Goal: Task Accomplishment & Management: Use online tool/utility

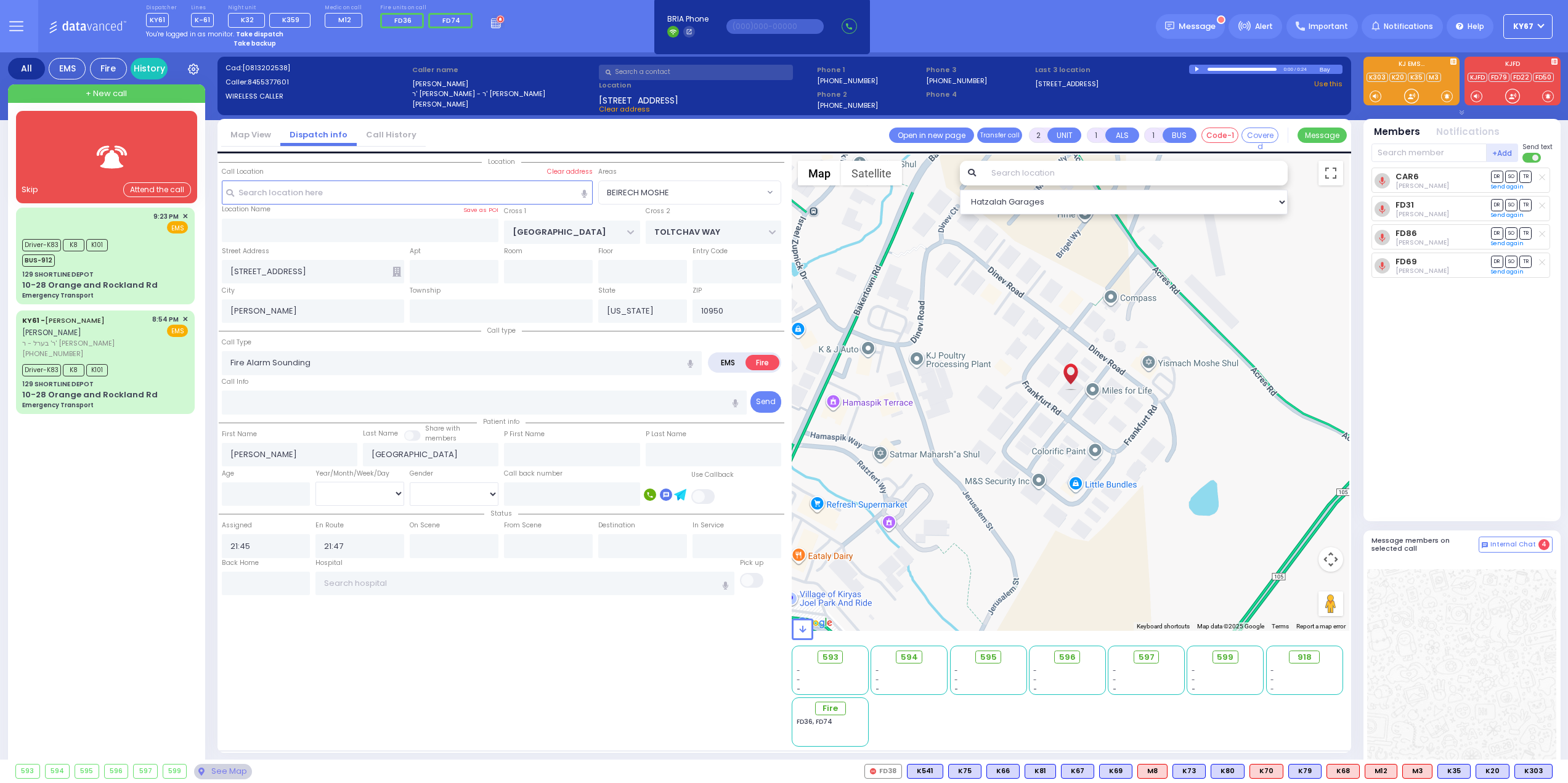
select select "BEIRECH MOSHE"
select select
click at [25, 189] on div "Skip" at bounding box center [30, 190] width 16 height 13
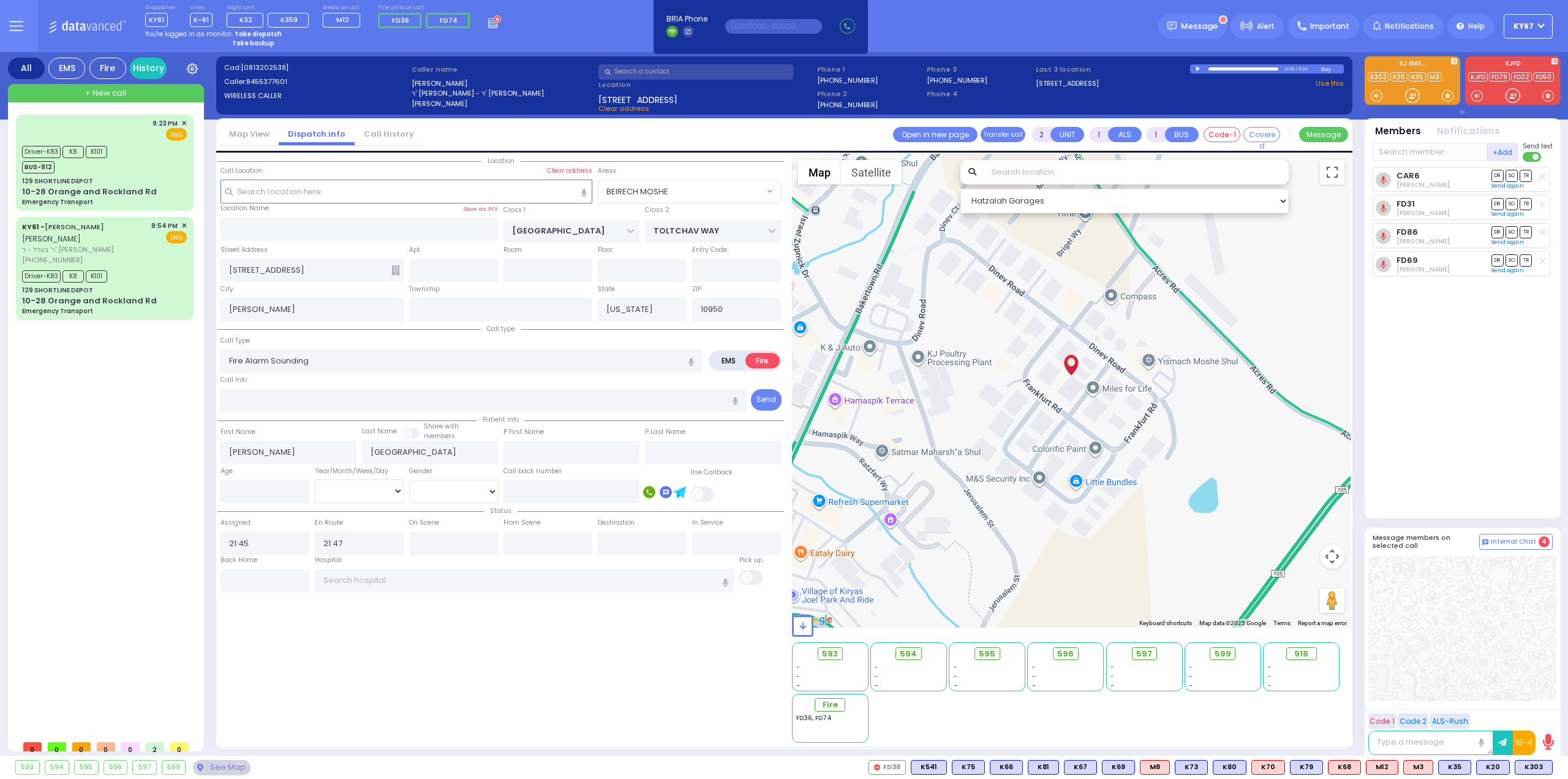
click at [109, 505] on div "9:23 PM ✕ Driver-K83" at bounding box center [108, 425] width 183 height 620
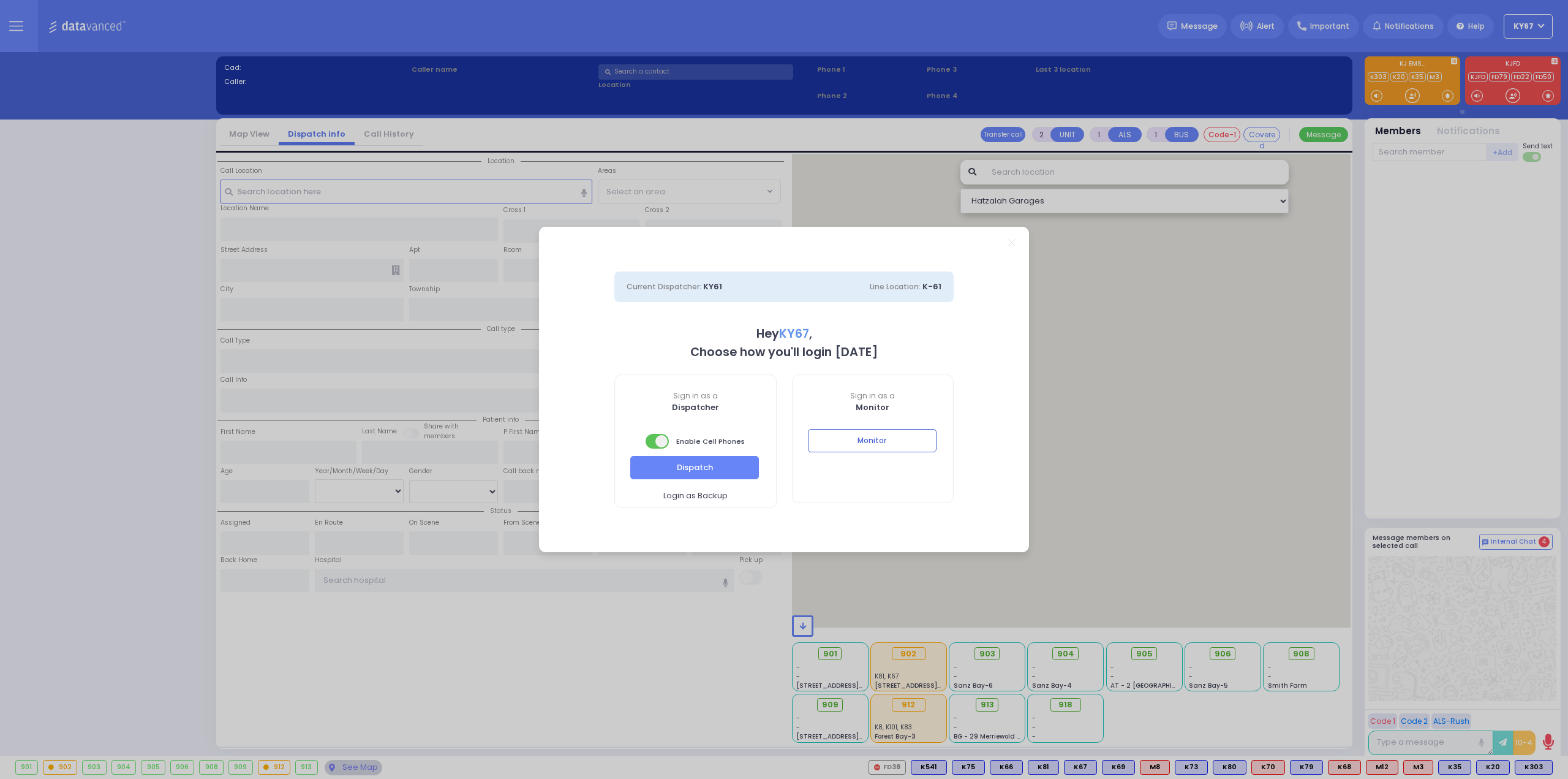
select select "9"
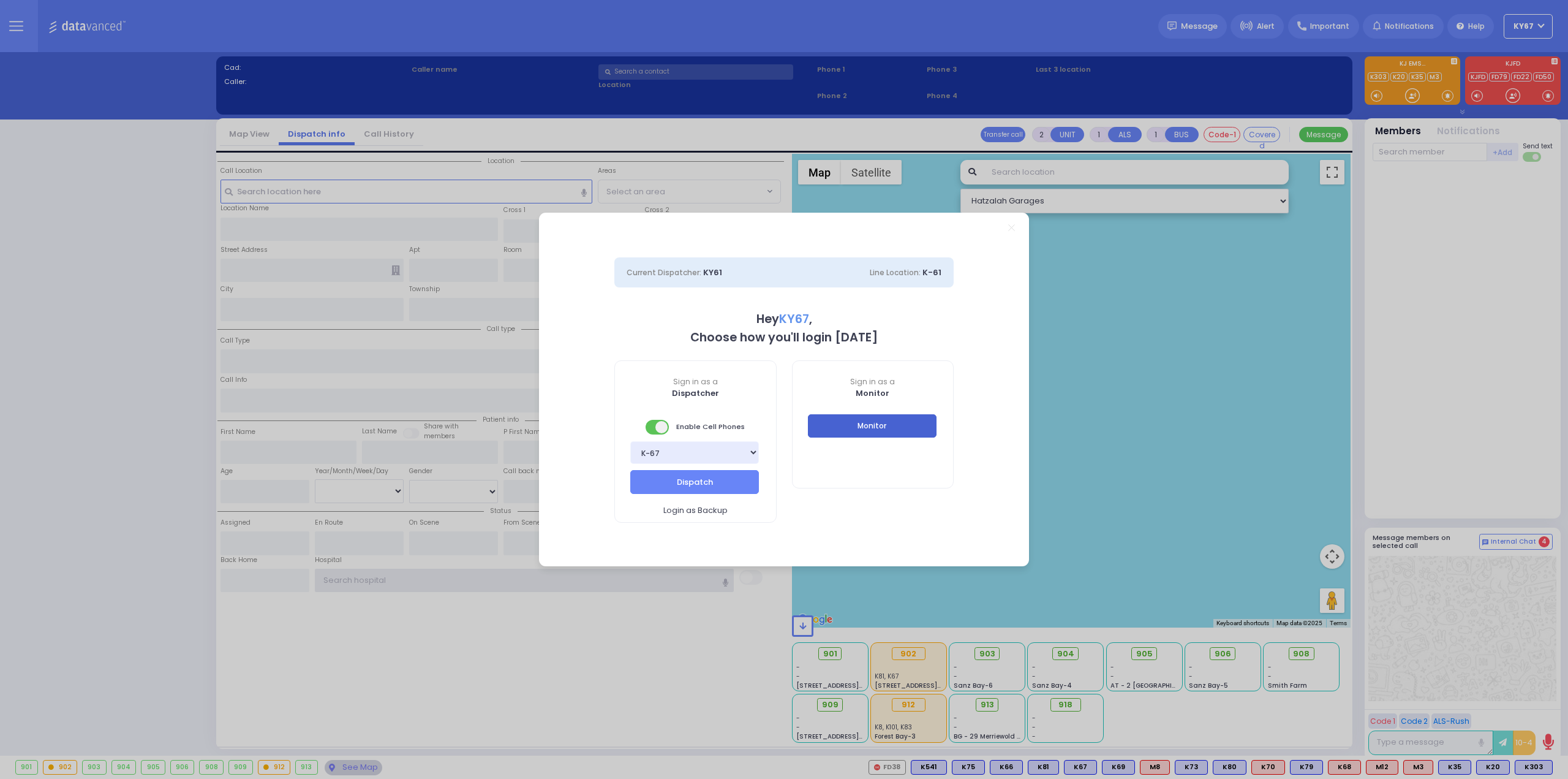
type input "Ky67"
click at [881, 428] on button "Monitor" at bounding box center [873, 426] width 129 height 24
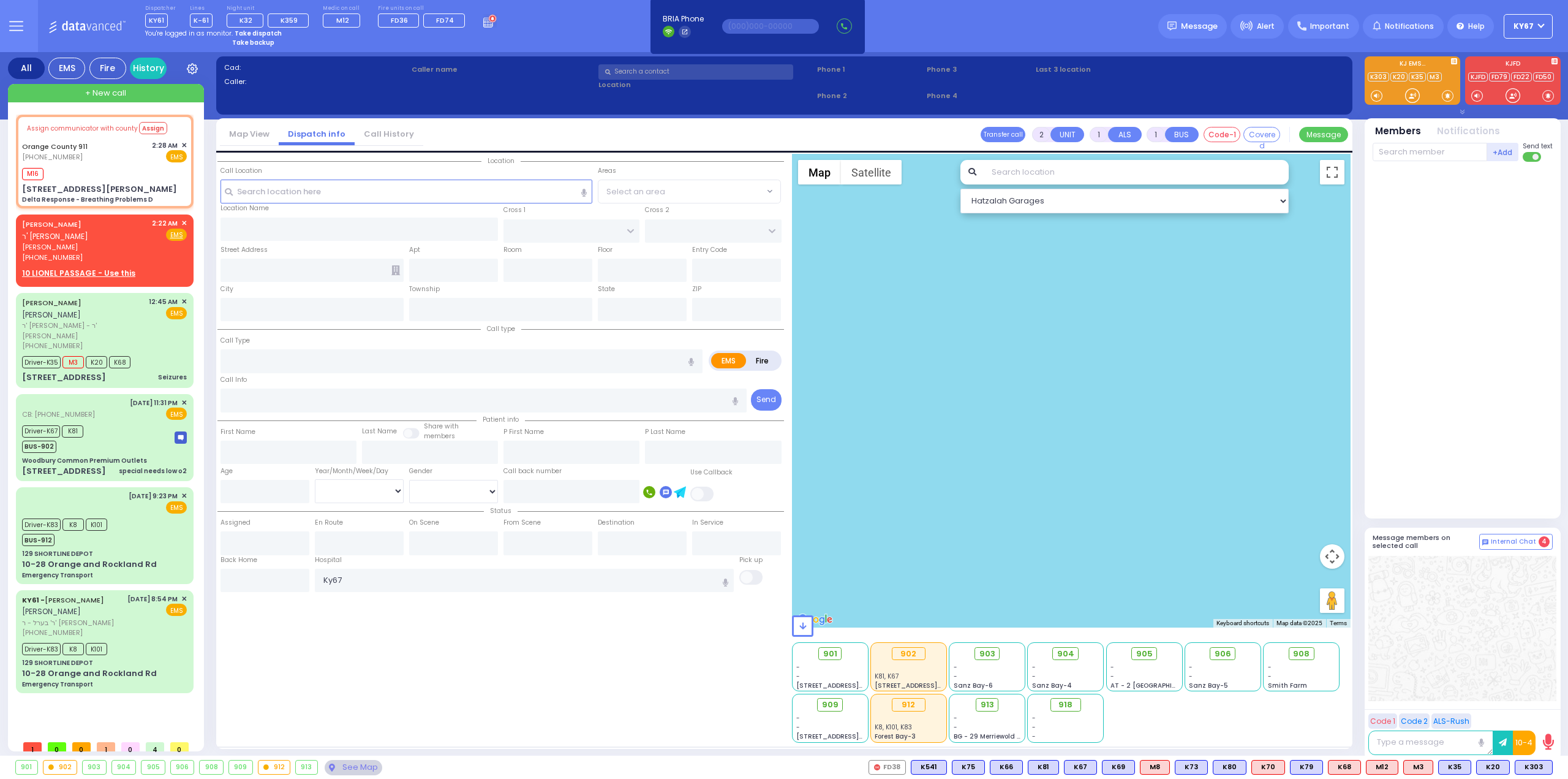
type input "6"
select select
type input "Delta Response - Breathing Problems D"
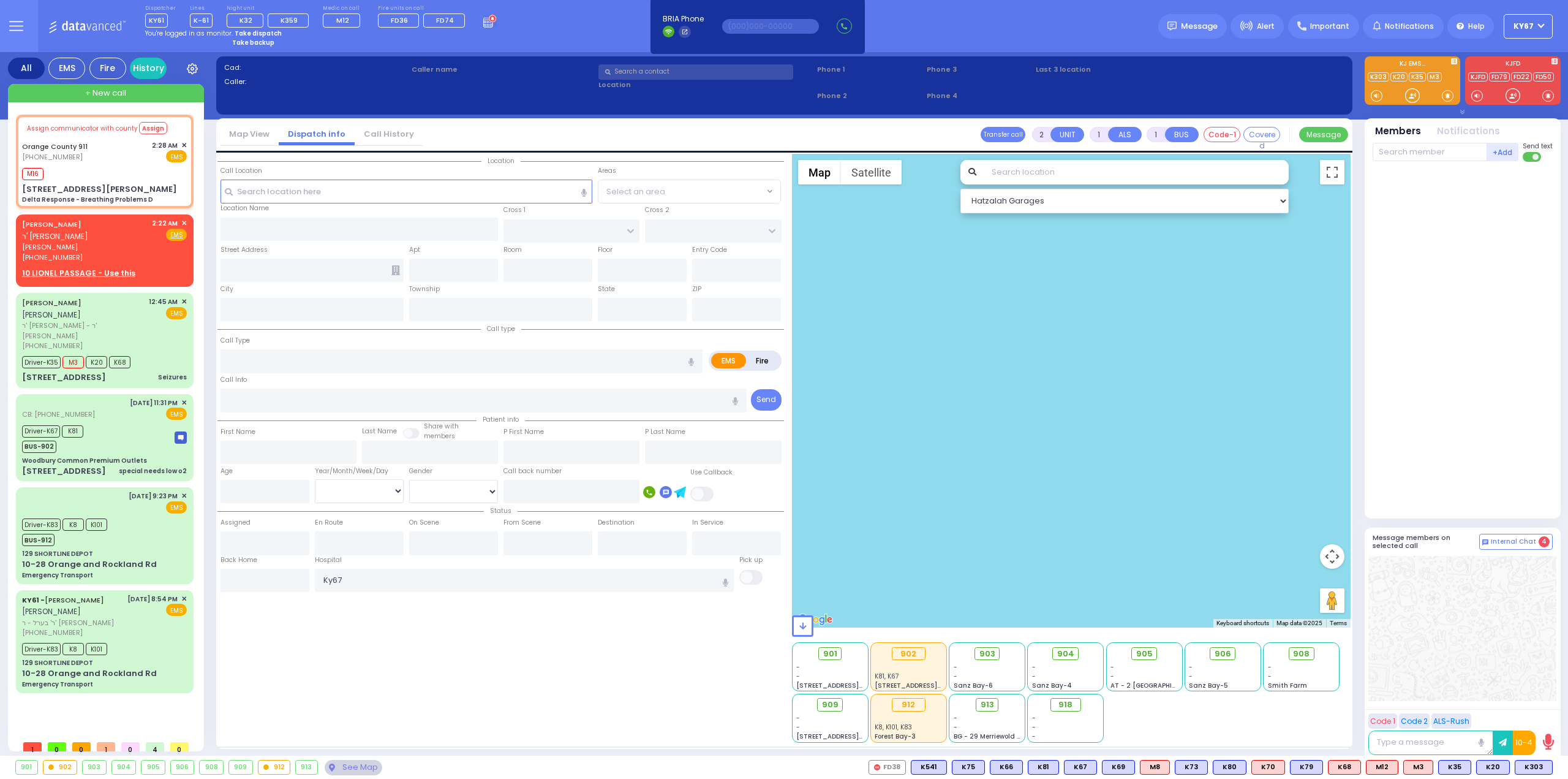
radio input "true"
type input "Nature: : Delta Response - Breathing Problems D Address: : 22 Webb Farm Rd, 109…"
select select
type input "02:47"
select select "Hatzalah Garages"
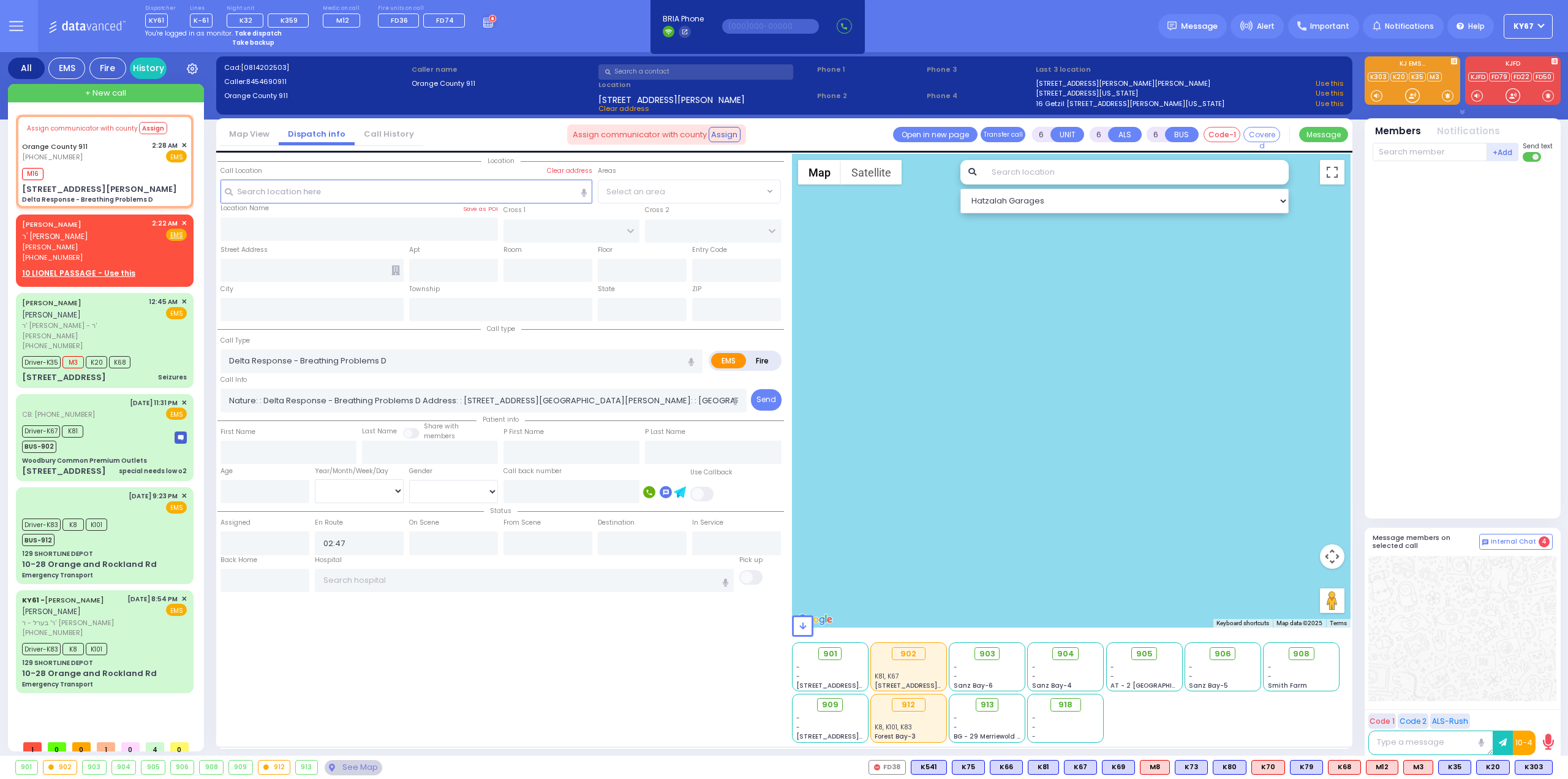
type input "22 Webb Farm Rd"
type input "Monroe"
type input "[US_STATE]"
type input "10950"
